Goal: Find contact information: Find contact information

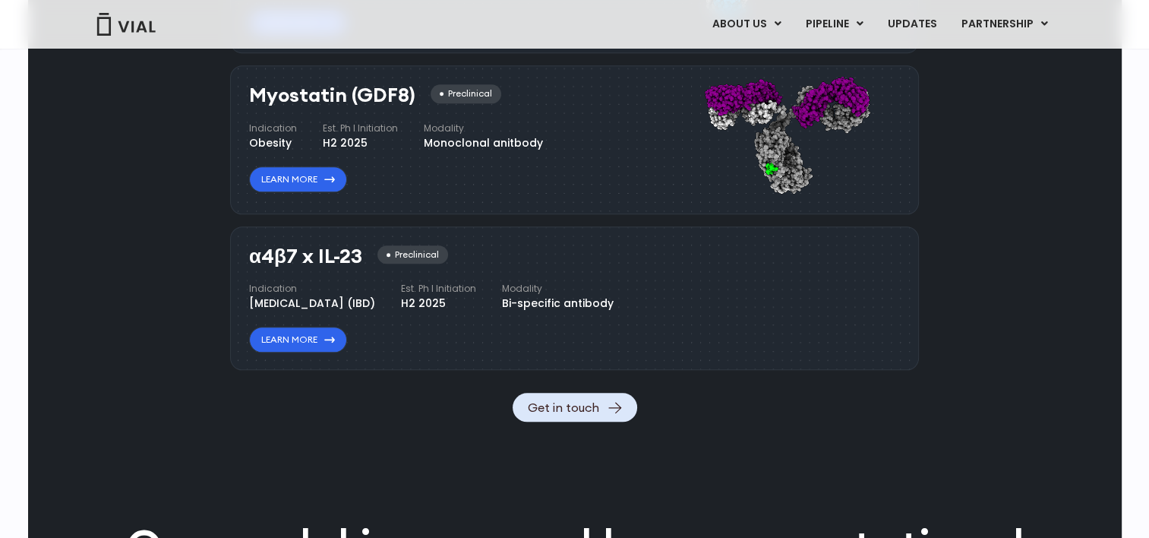
scroll to position [1671, 0]
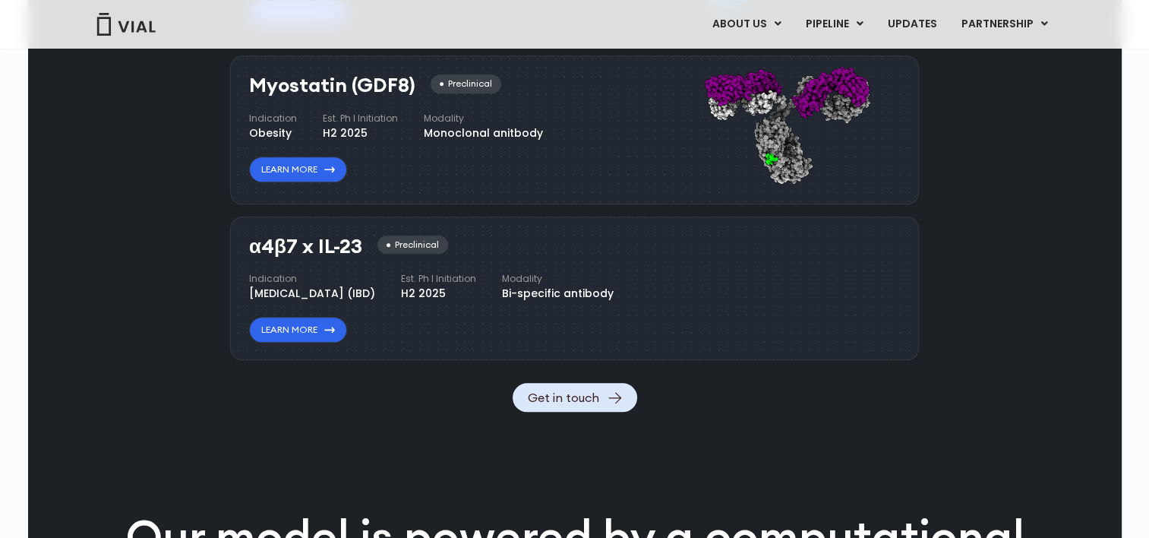
click at [476, 278] on h4 "Est. Ph I Initiation" at bounding box center [438, 279] width 75 height 14
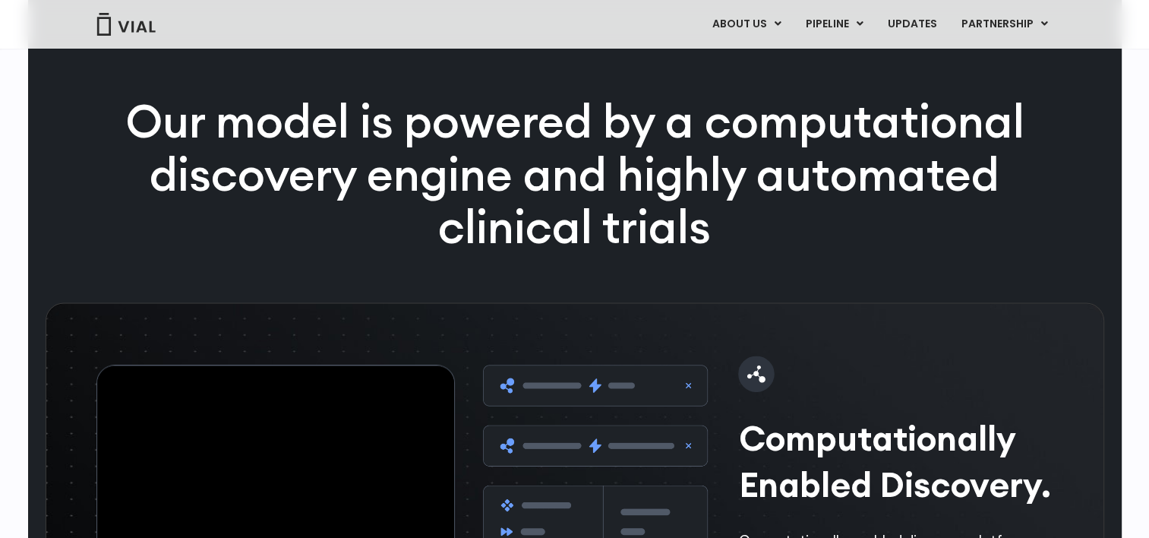
scroll to position [1899, 0]
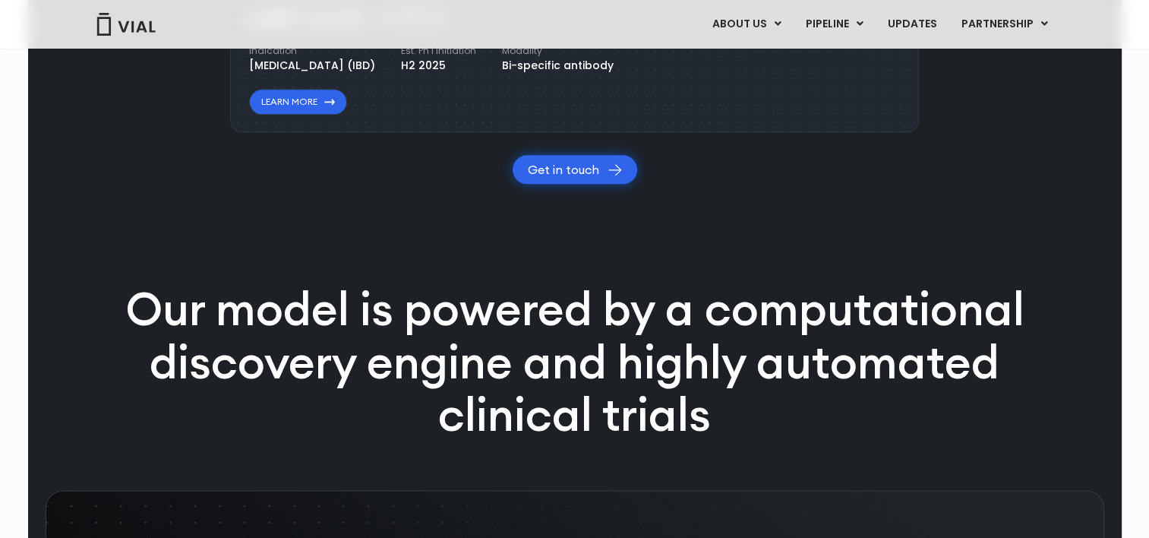
click at [586, 184] on link "Get in touch" at bounding box center [575, 169] width 125 height 29
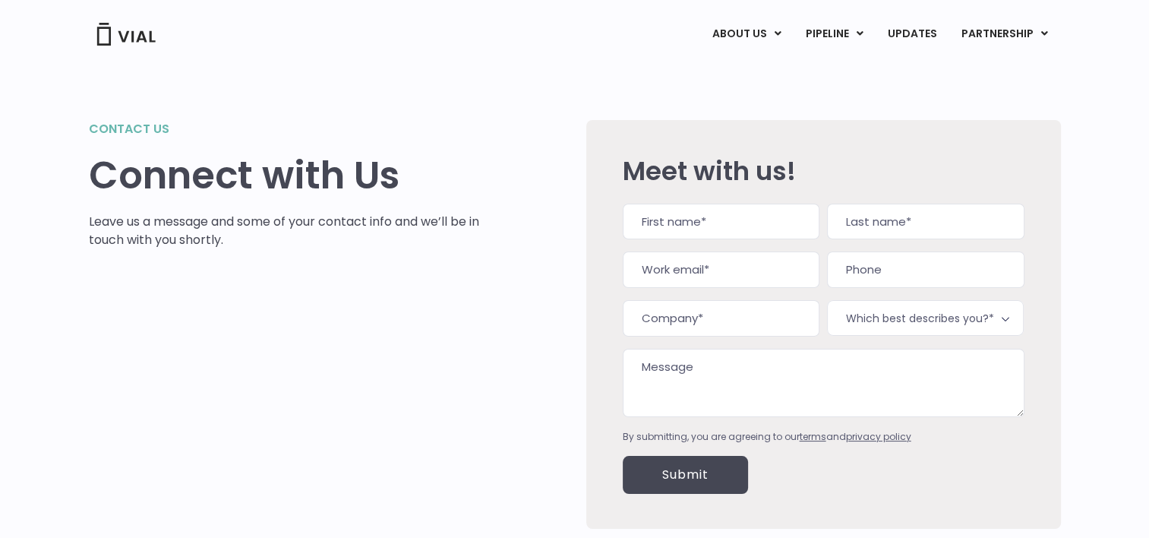
click at [792, 28] on link "ABOUT US" at bounding box center [746, 34] width 93 height 26
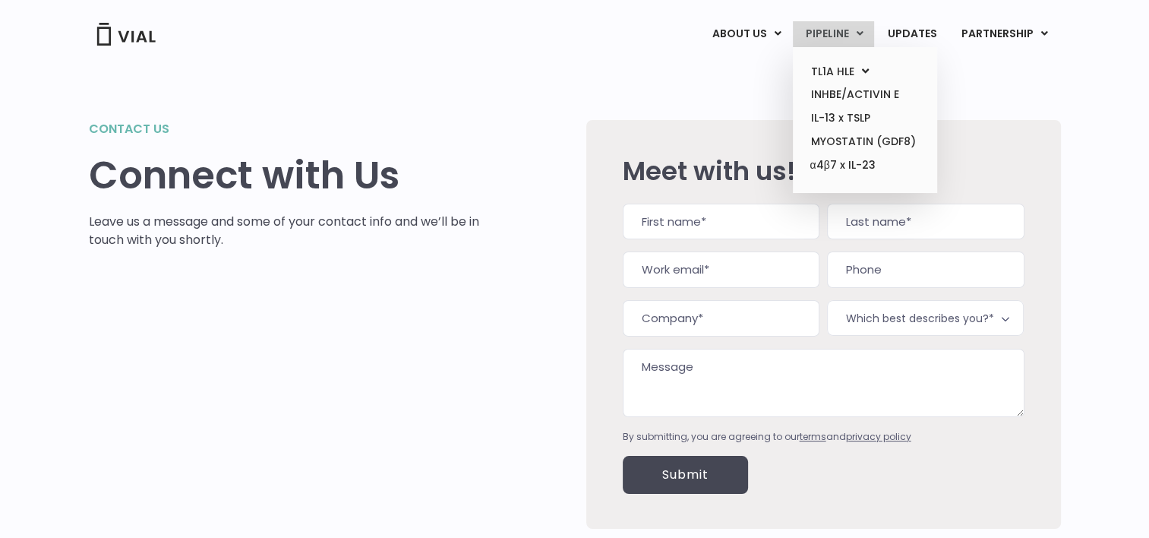
click at [863, 29] on icon at bounding box center [859, 33] width 7 height 11
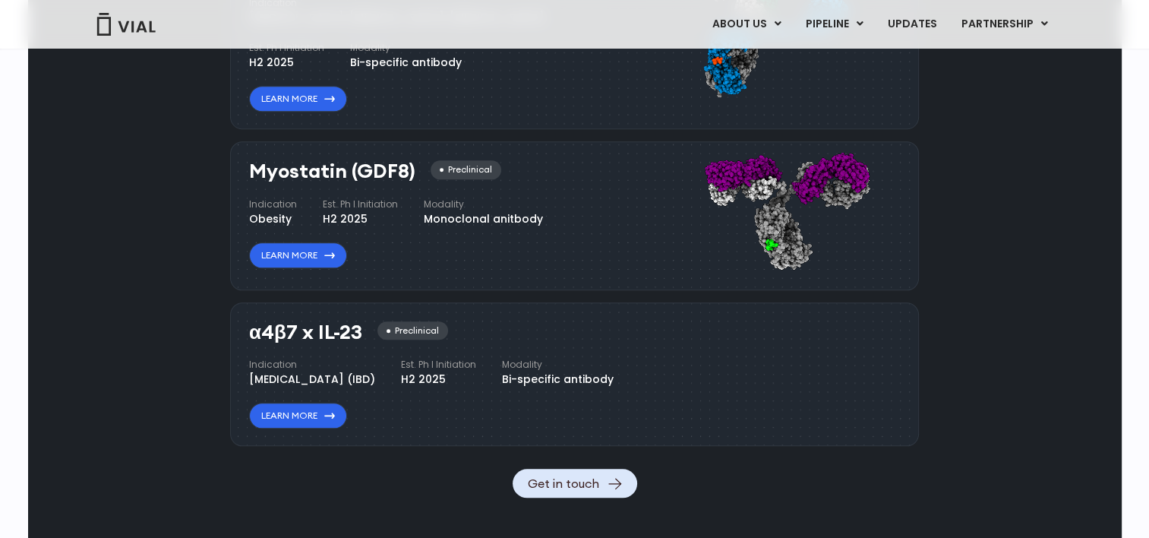
scroll to position [1595, 0]
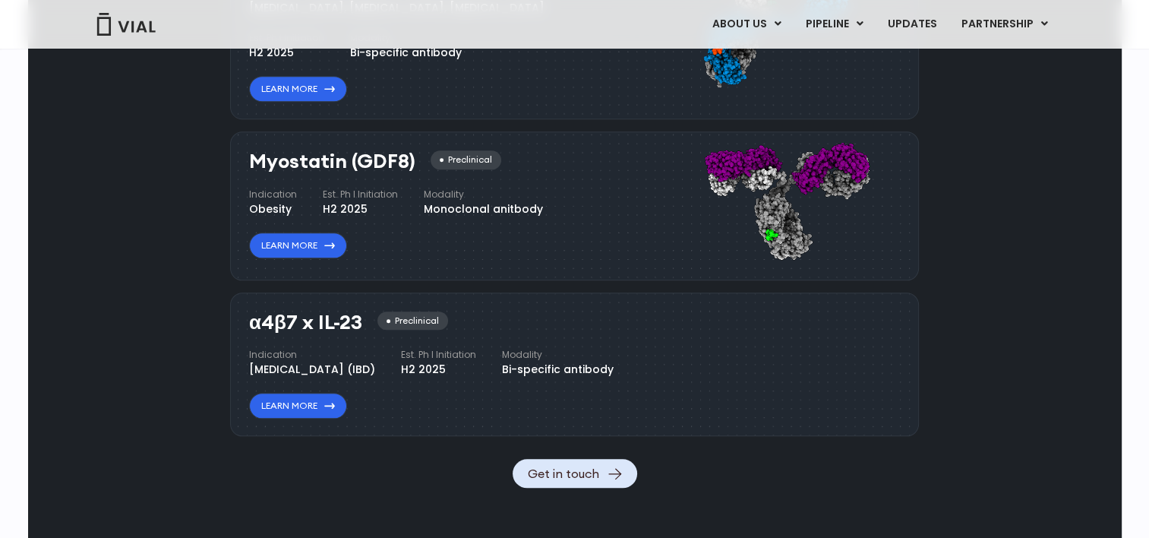
click at [401, 153] on h3 "Myostatin (GDF8)" at bounding box center [332, 161] width 166 height 22
drag, startPoint x: 401, startPoint y: 153, endPoint x: 350, endPoint y: 161, distance: 51.5
click at [350, 161] on h3 "Myostatin (GDF8)" at bounding box center [332, 161] width 166 height 22
drag, startPoint x: 354, startPoint y: 161, endPoint x: 404, endPoint y: 155, distance: 50.5
click at [404, 155] on h3 "Myostatin (GDF8)" at bounding box center [332, 161] width 166 height 22
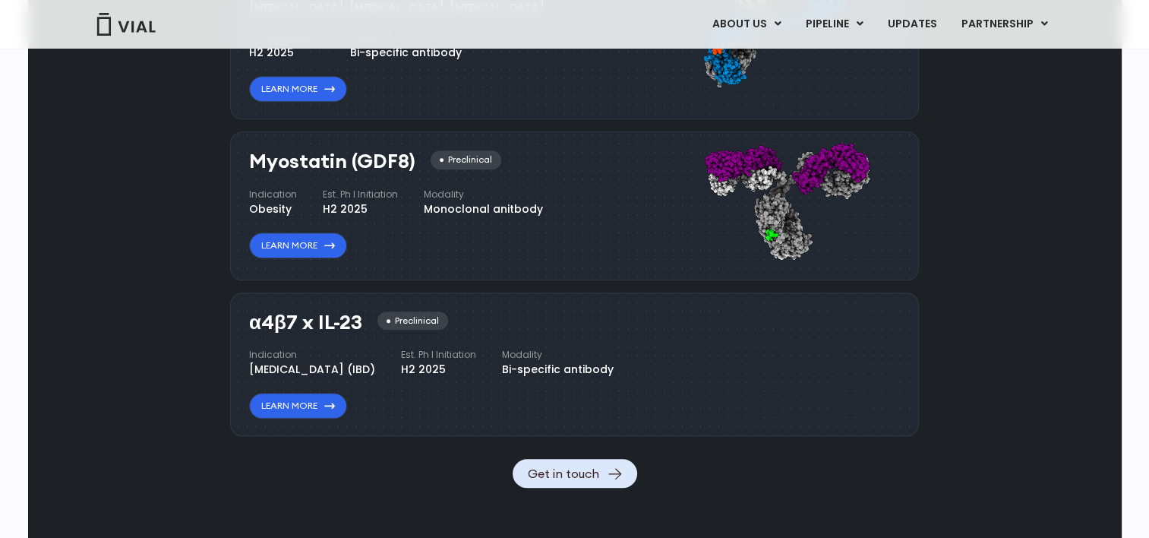
copy h3 "GDF8"
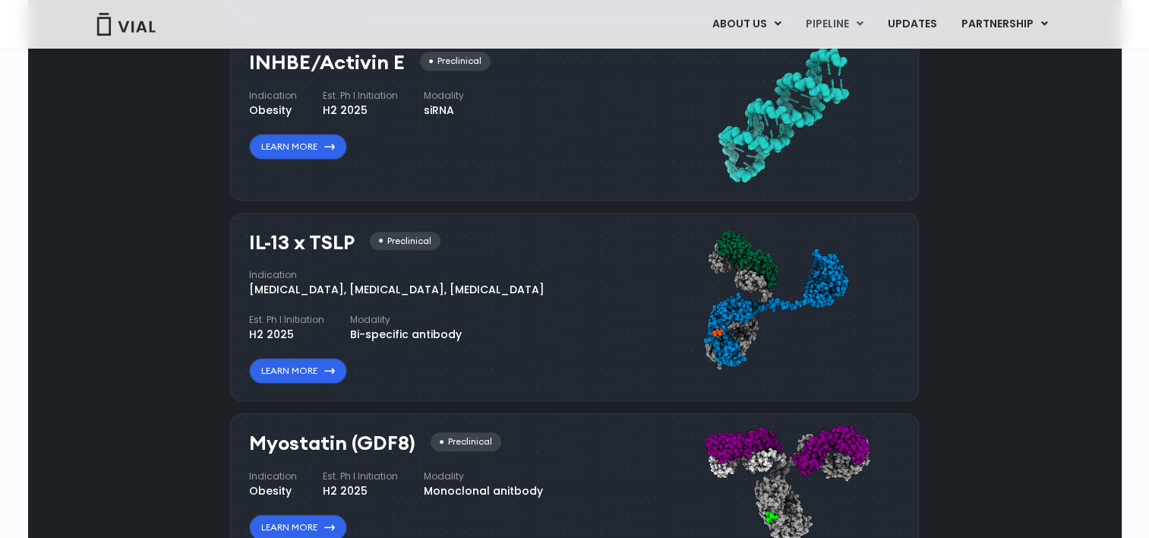
scroll to position [1291, 0]
